Goal: Information Seeking & Learning: Learn about a topic

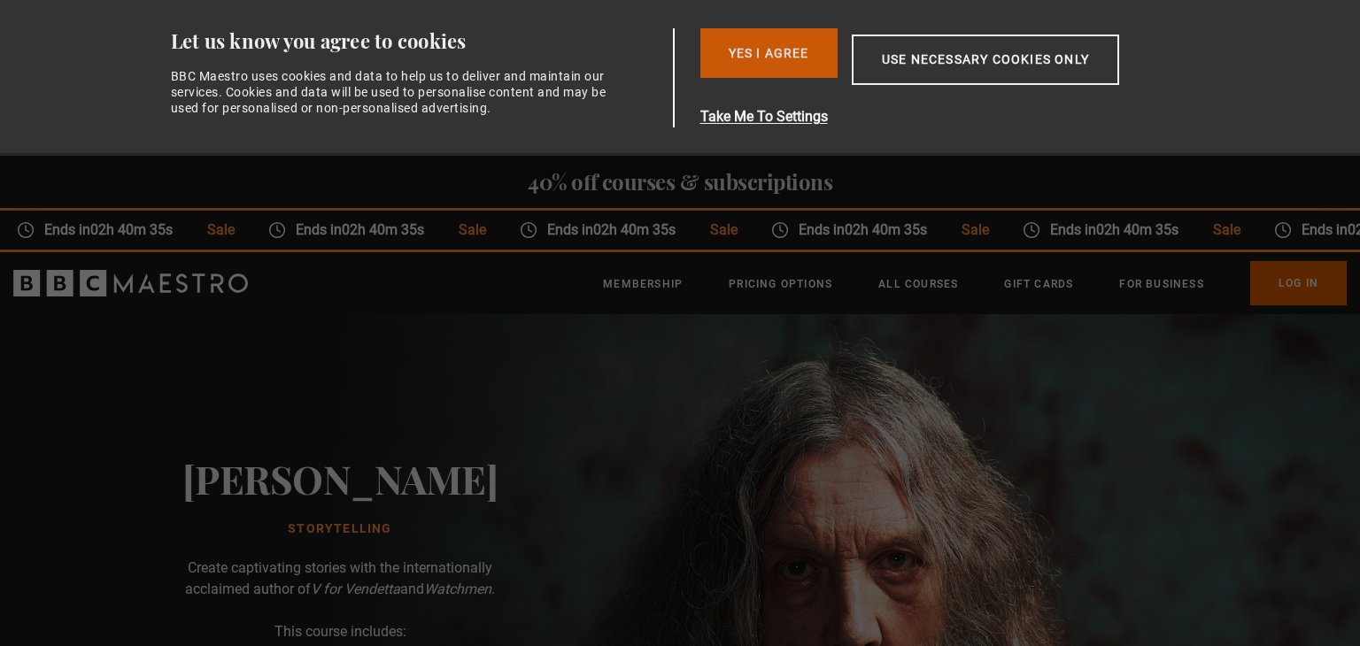
click at [797, 43] on button "Yes I Agree" at bounding box center [768, 53] width 137 height 50
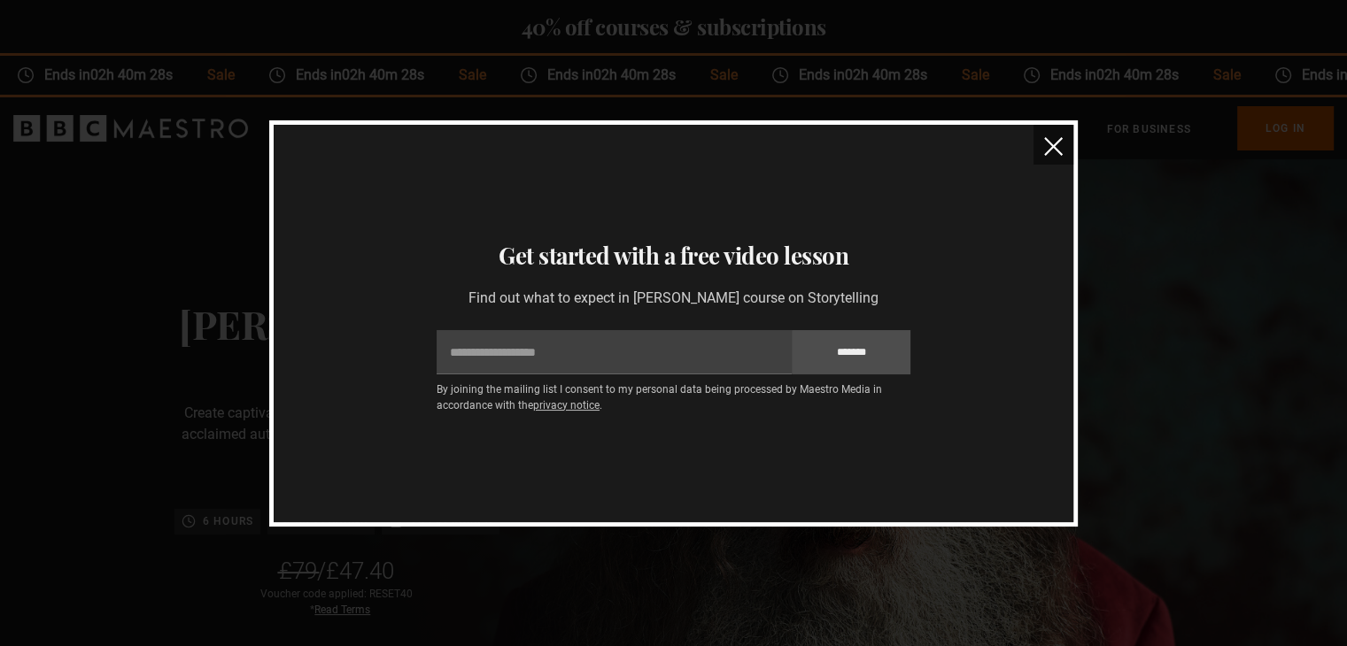
click at [1059, 150] on img "close" at bounding box center [1053, 146] width 19 height 19
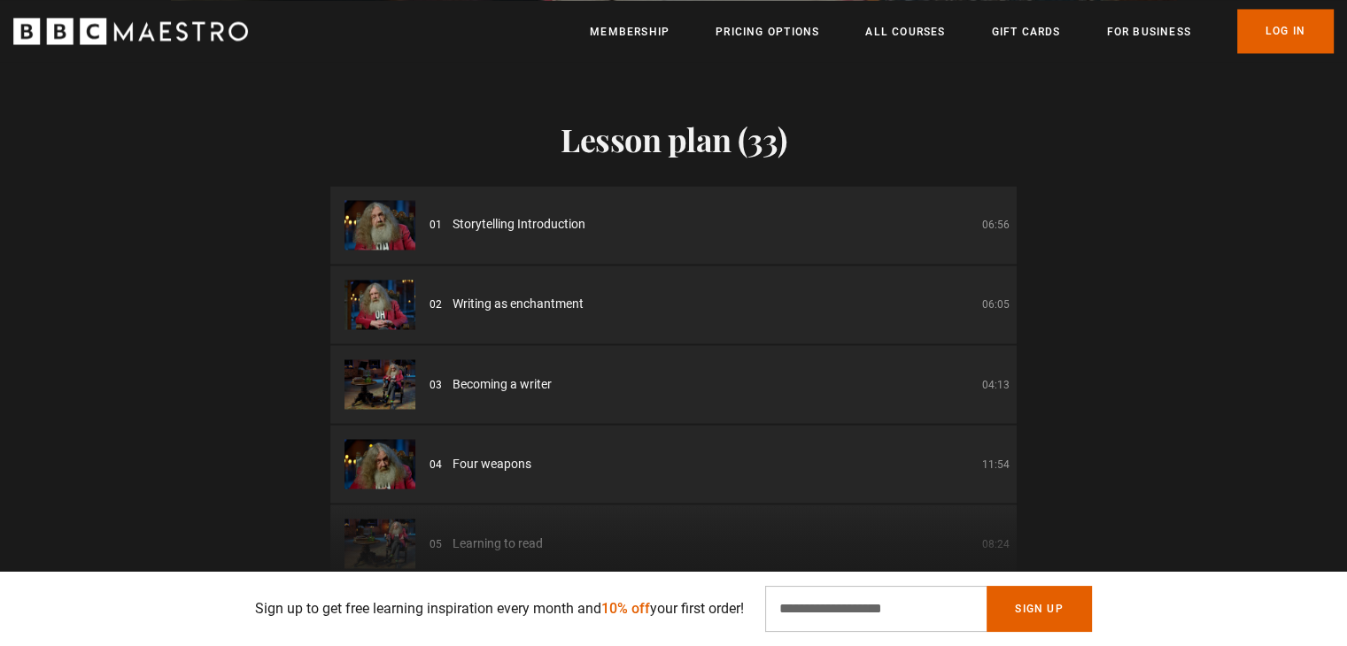
scroll to position [2, 0]
click at [889, 264] on li "02 Writing as enchantment 06:05" at bounding box center [673, 303] width 686 height 78
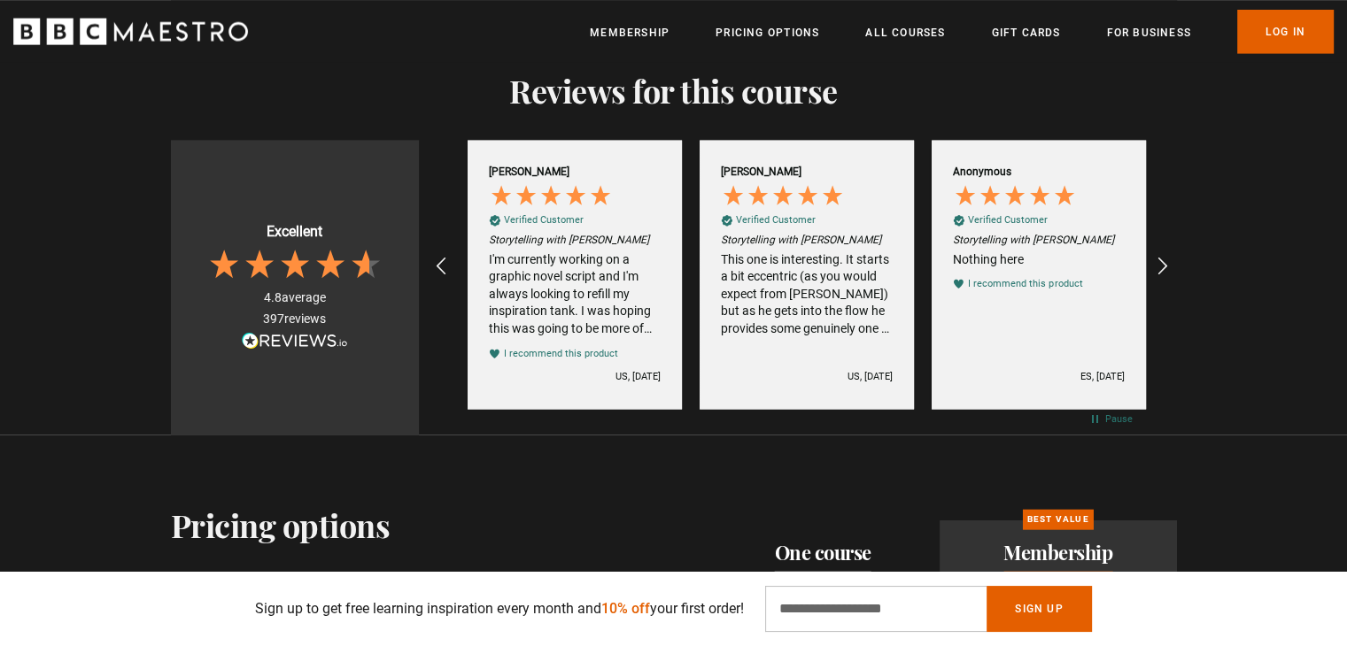
scroll to position [0, 1856]
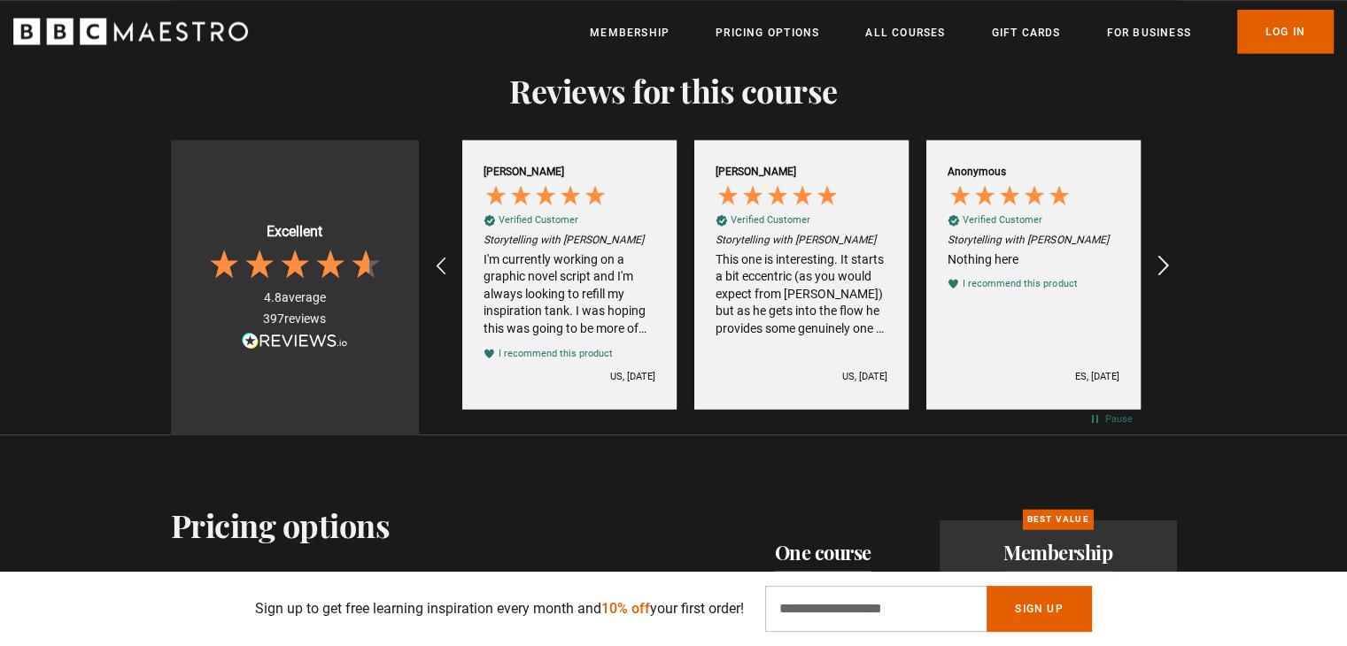
click at [1168, 254] on icon "REVIEWS.io Carousel Scroll Right" at bounding box center [1162, 266] width 25 height 25
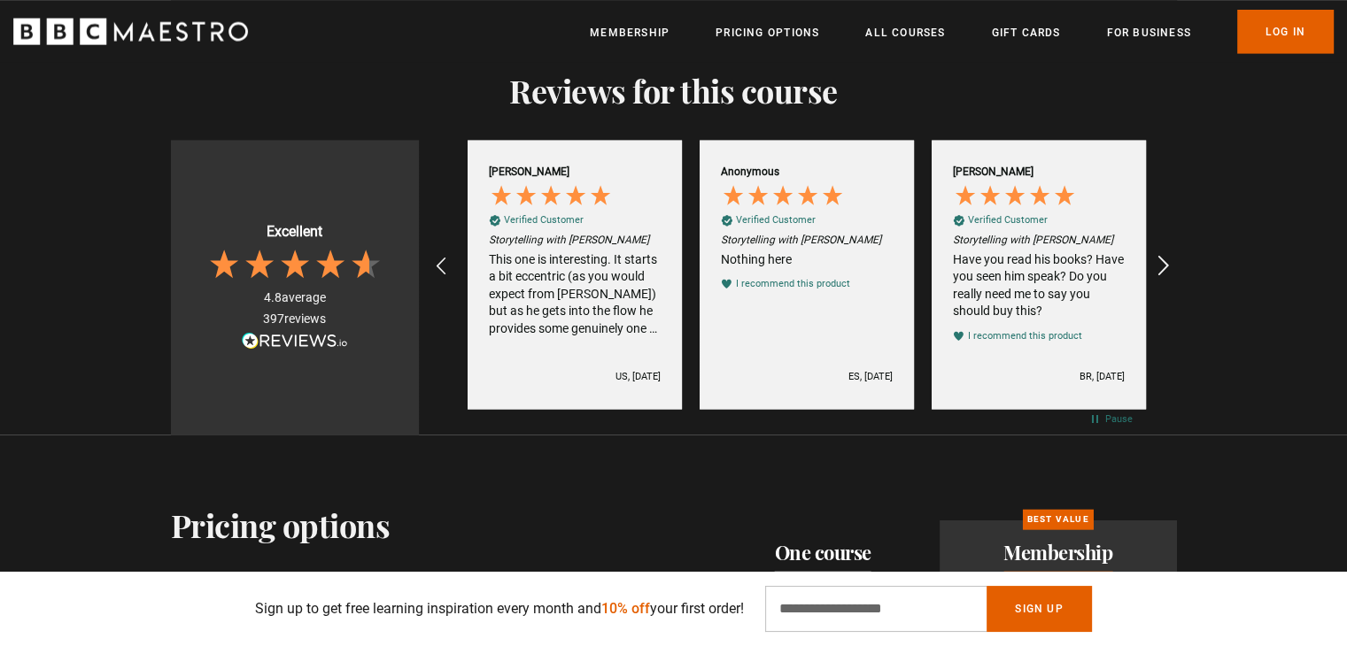
scroll to position [0, 2087]
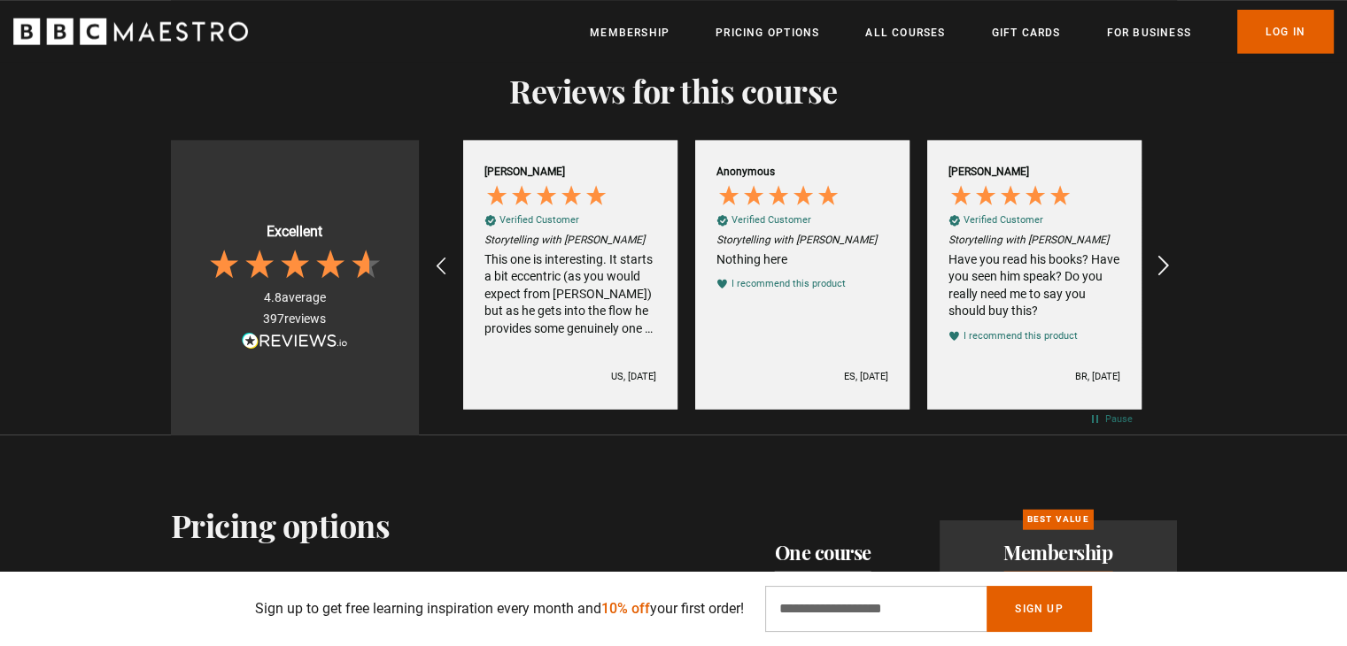
click at [1170, 254] on icon "REVIEWS.io Carousel Scroll Right" at bounding box center [1162, 266] width 25 height 25
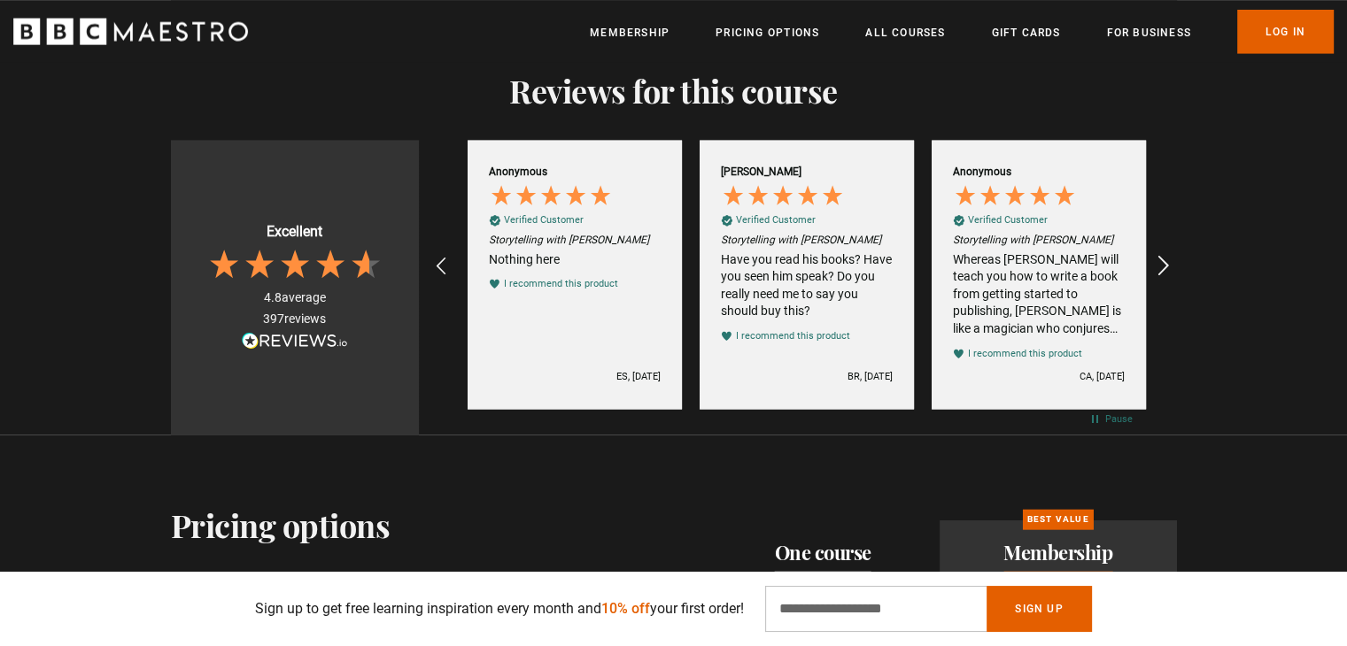
scroll to position [0, 2320]
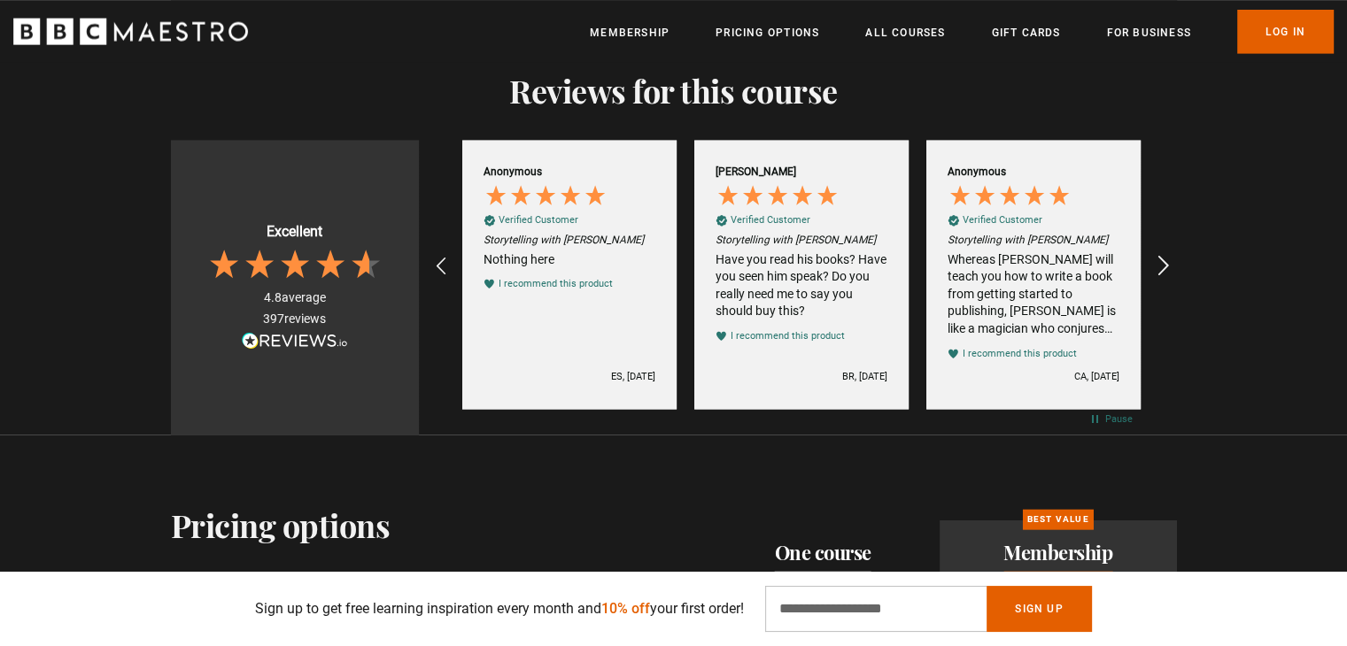
click at [1164, 254] on icon "REVIEWS.io Carousel Scroll Right" at bounding box center [1162, 266] width 25 height 25
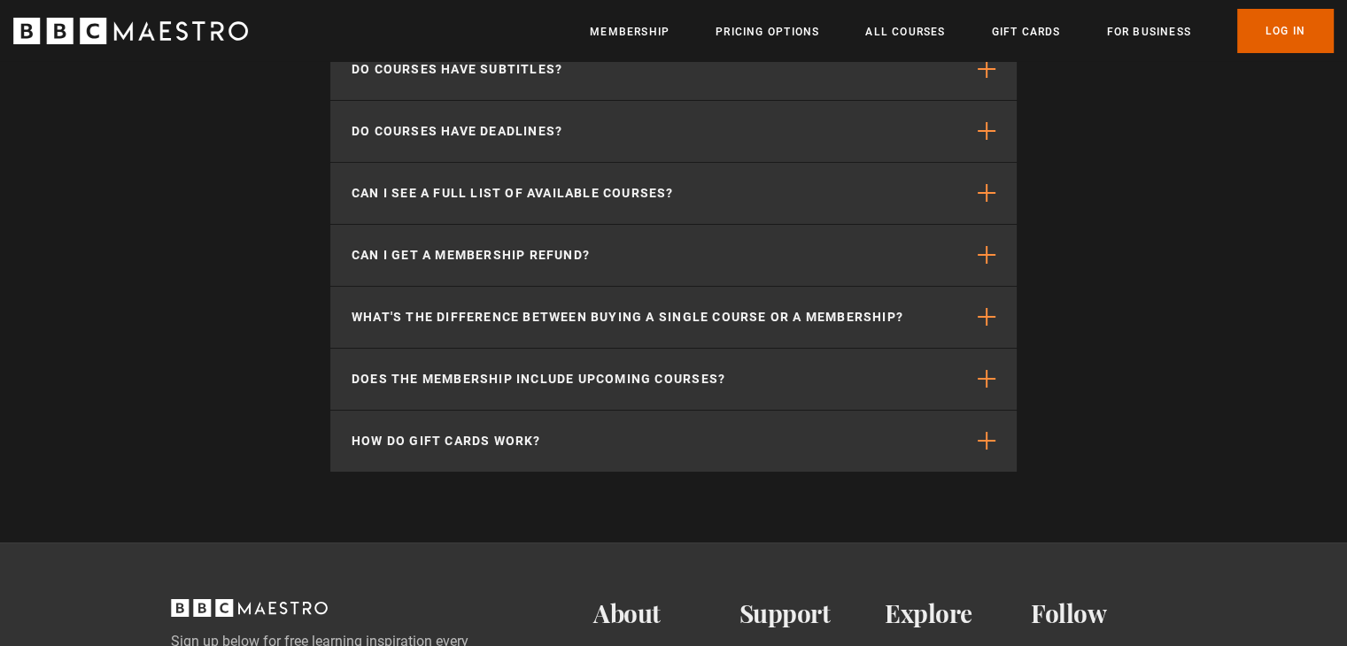
scroll to position [0, 3015]
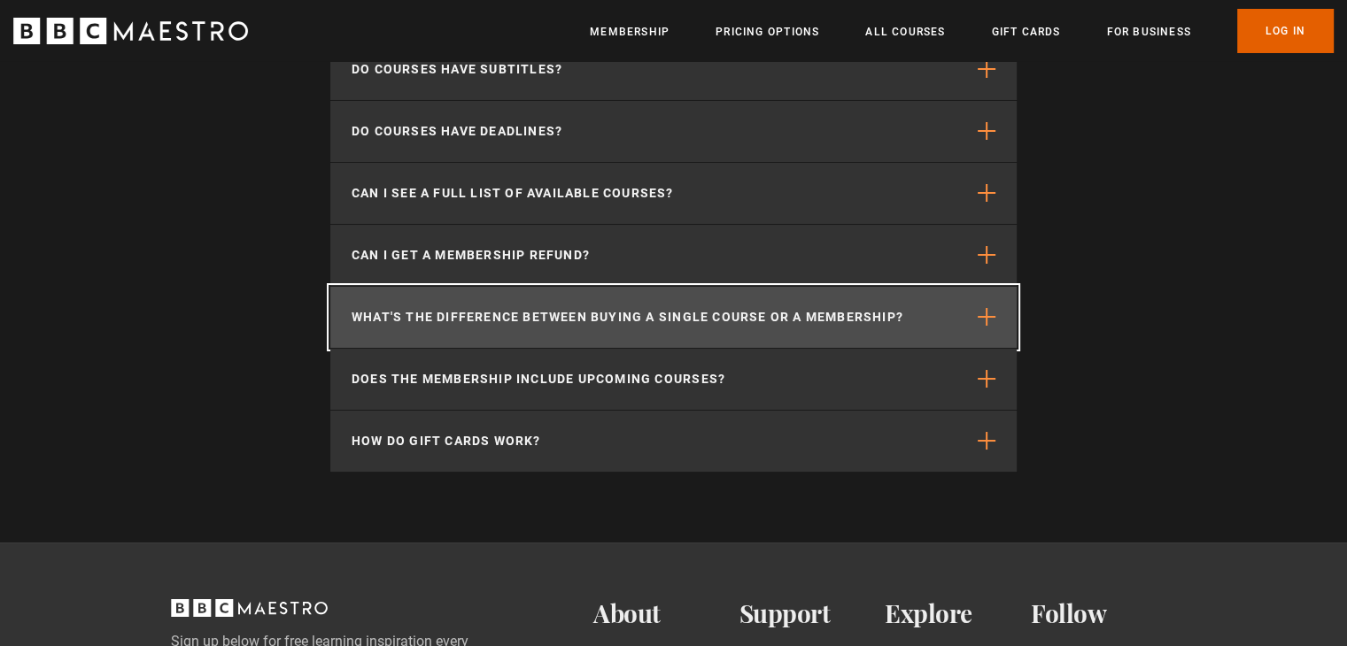
click at [548, 308] on p "What's the difference between buying a single course or a membership?" at bounding box center [627, 317] width 552 height 19
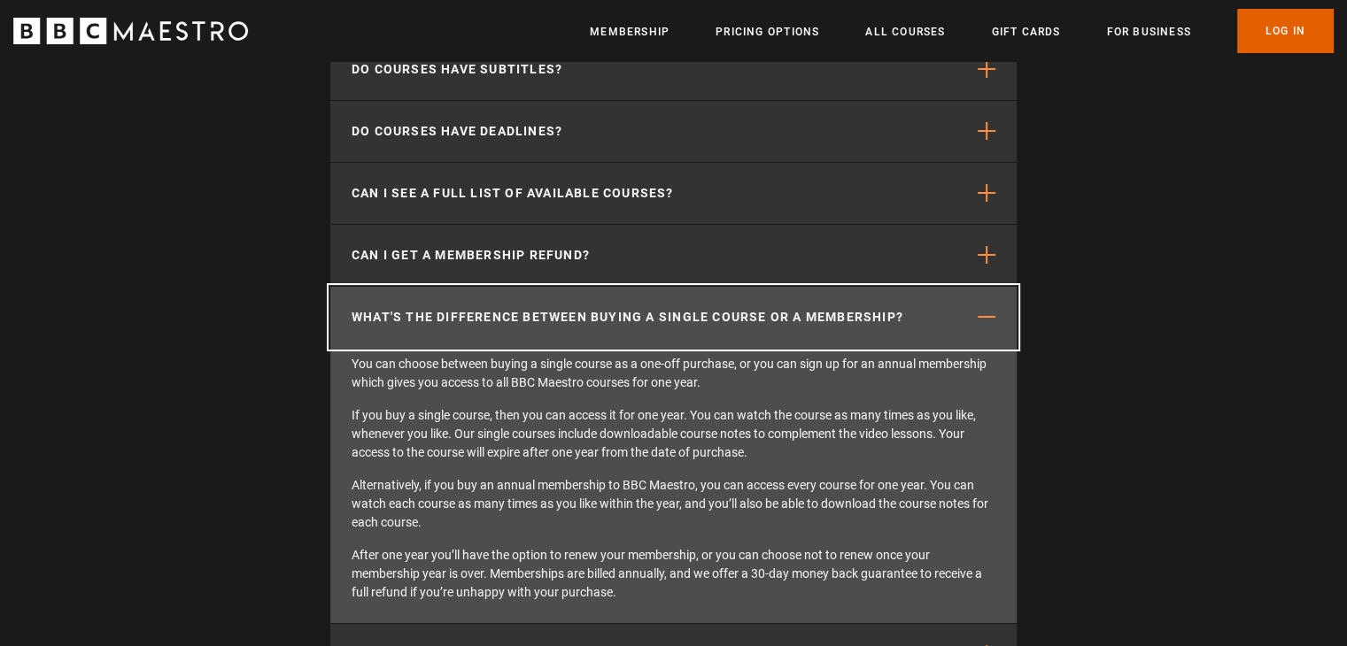
click at [548, 308] on p "What's the difference between buying a single course or a membership?" at bounding box center [627, 317] width 552 height 19
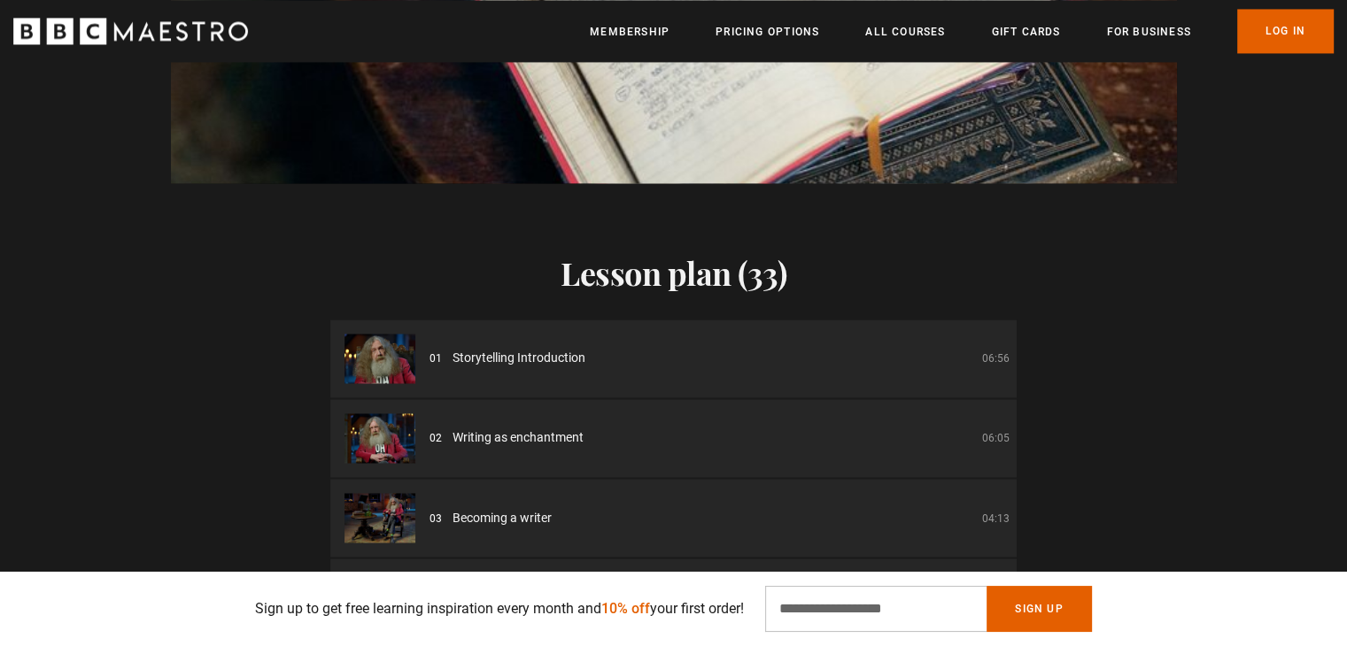
scroll to position [2866, 0]
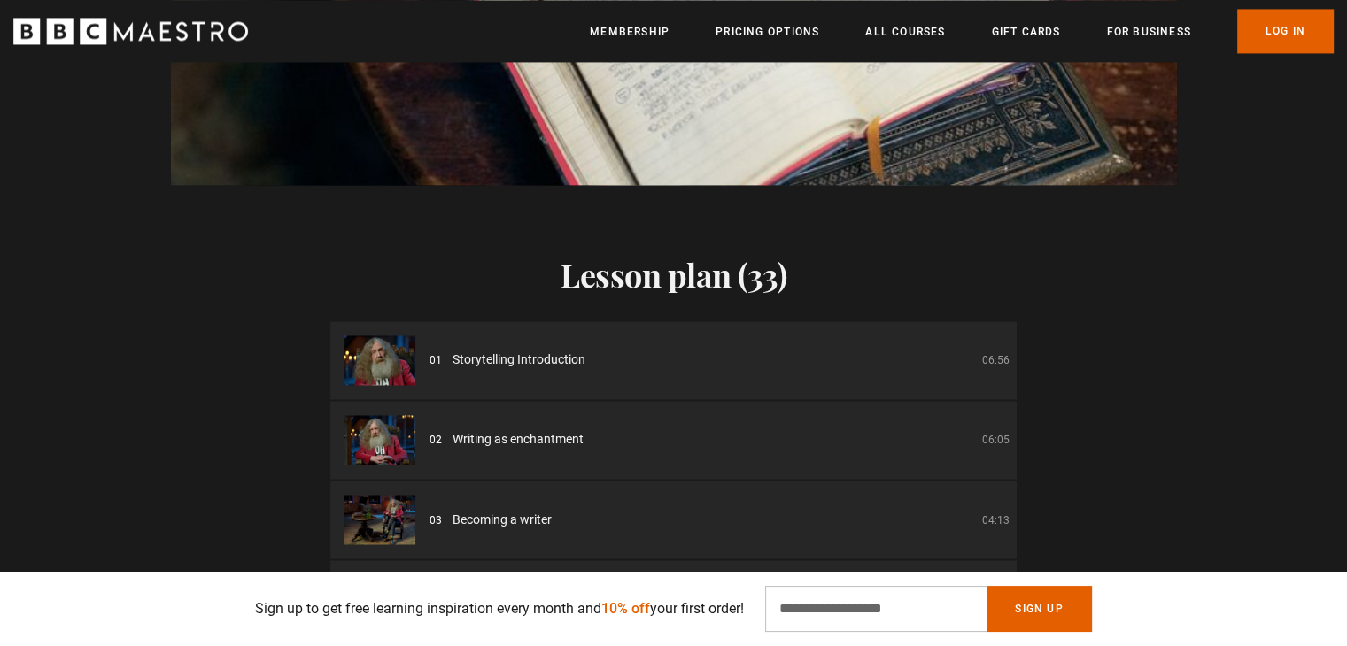
click at [903, 49] on ul "Membership Pricing Options All Courses Gift Cards For business Already have an …" at bounding box center [962, 31] width 744 height 44
click at [879, 26] on link "All Courses" at bounding box center [905, 32] width 80 height 18
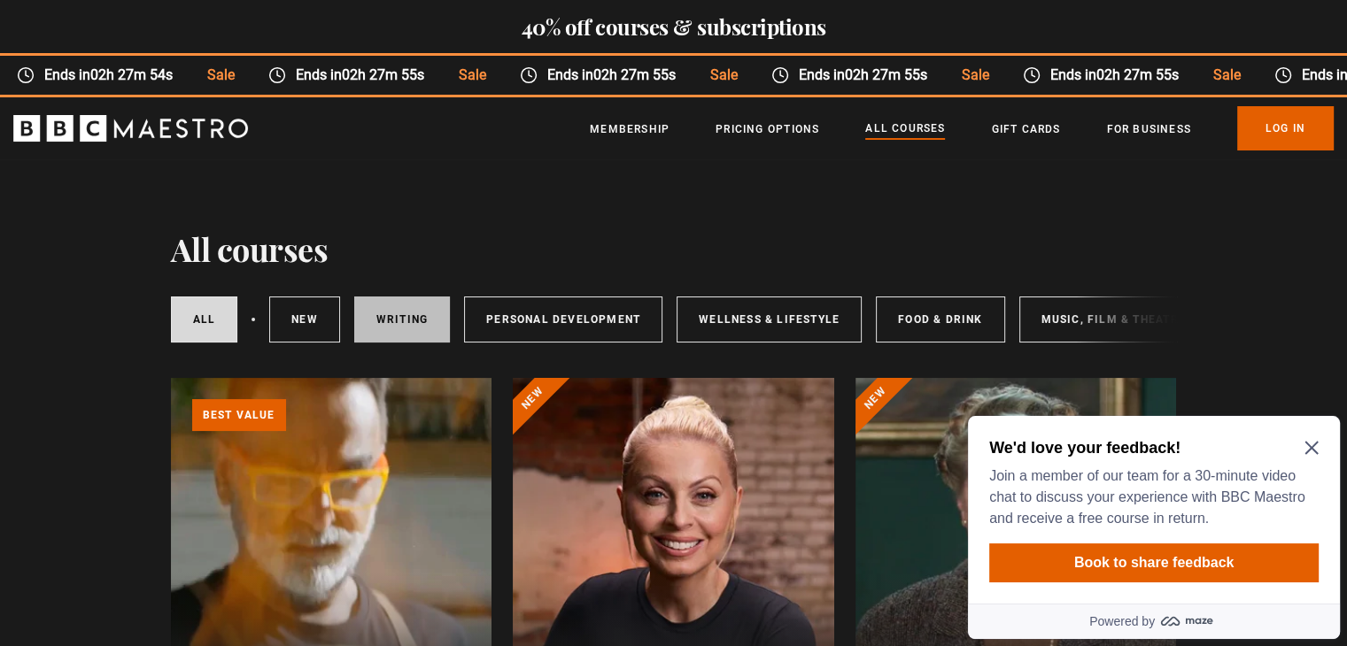
click at [422, 297] on link "Writing" at bounding box center [402, 320] width 96 height 46
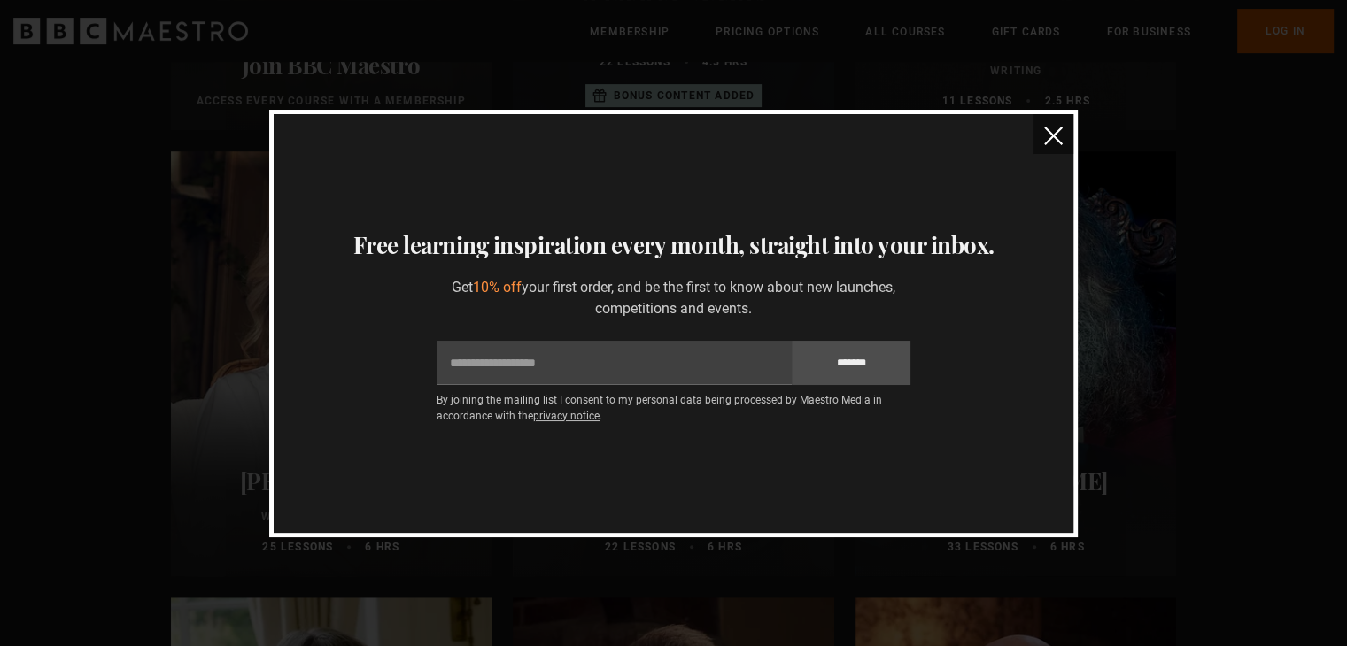
scroll to position [672, 0]
click at [1042, 142] on button "close" at bounding box center [1053, 134] width 40 height 40
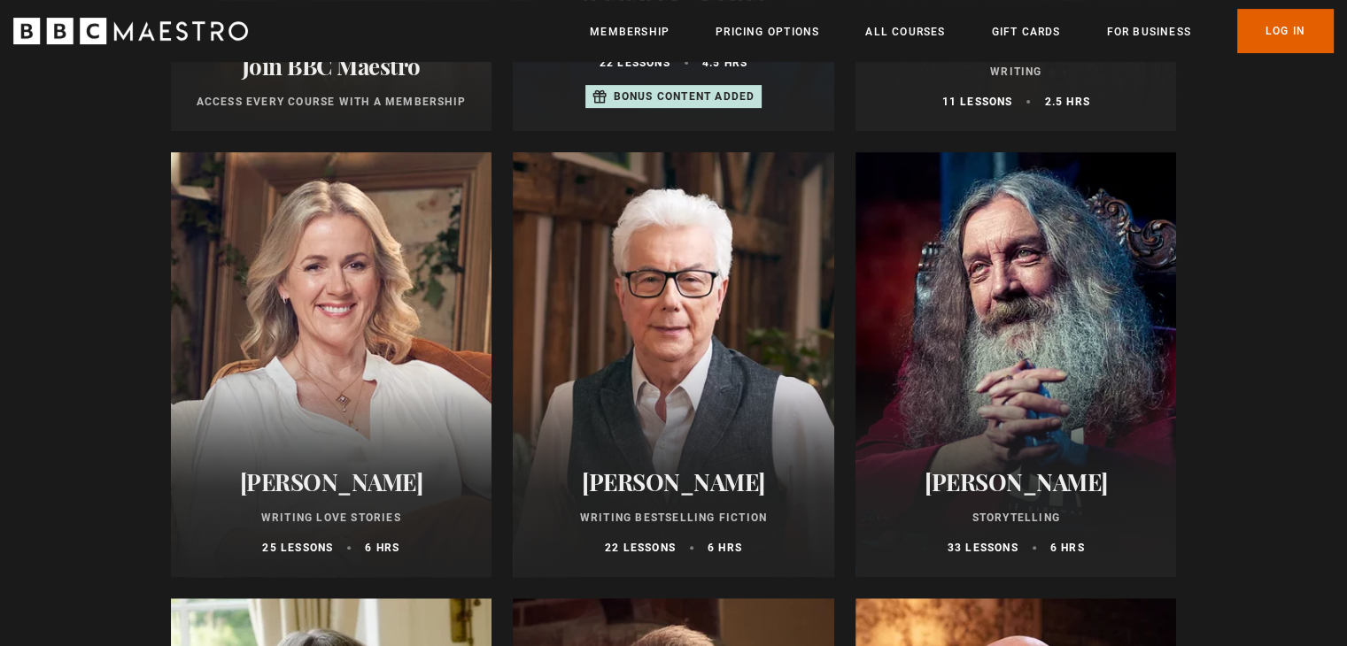
scroll to position [827, 0]
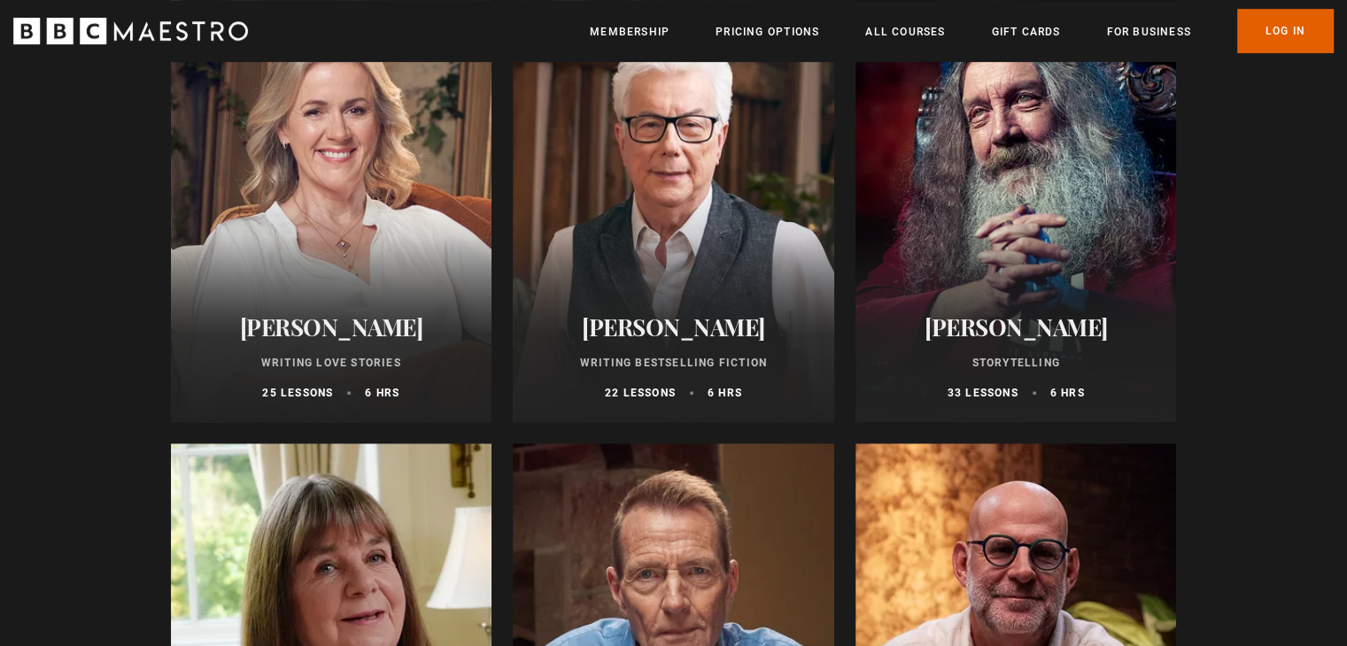
click at [1005, 398] on p "33 lessons" at bounding box center [982, 393] width 71 height 16
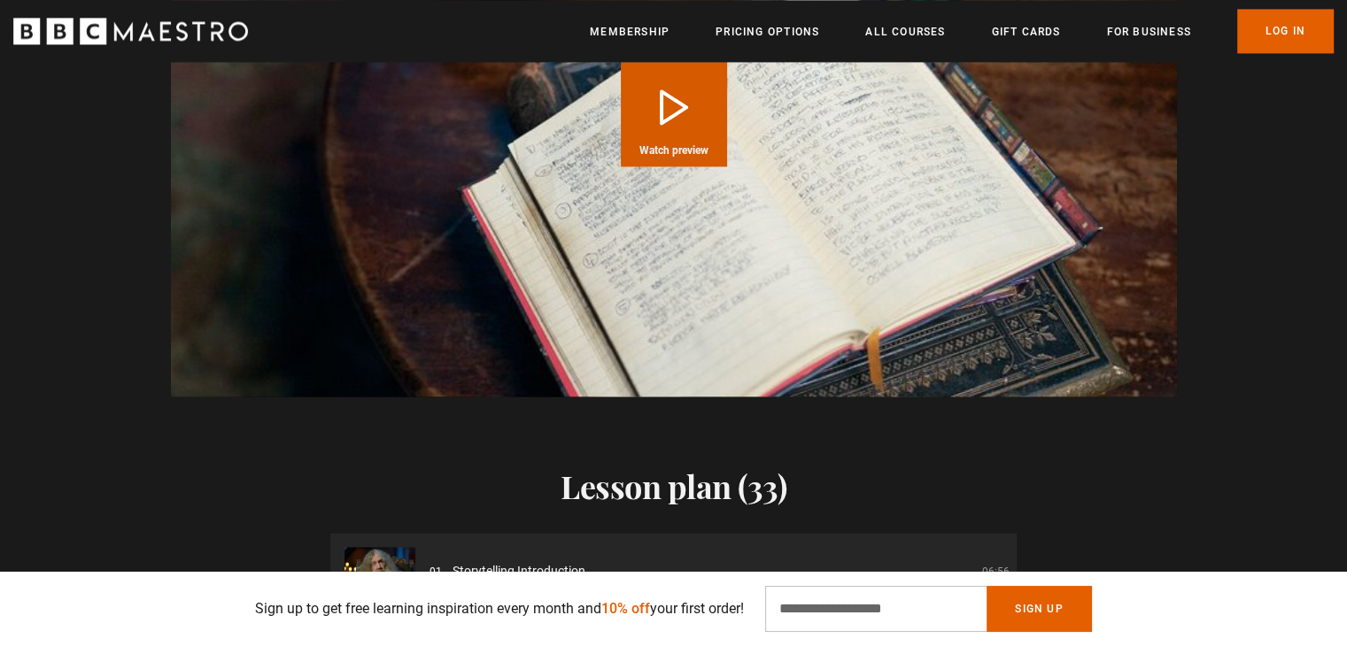
scroll to position [0, 1856]
